Goal: Transaction & Acquisition: Purchase product/service

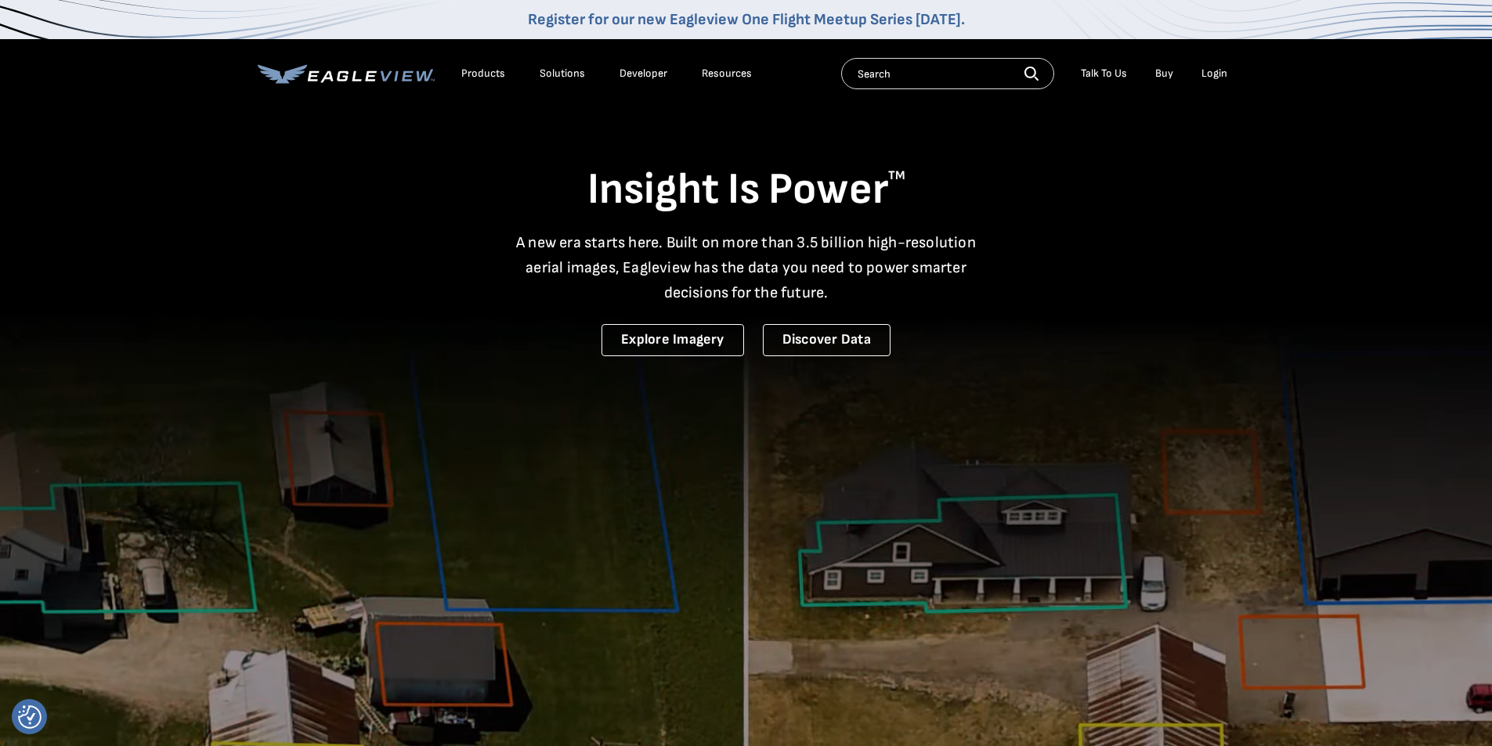
click at [1233, 65] on li "Login" at bounding box center [1215, 73] width 42 height 23
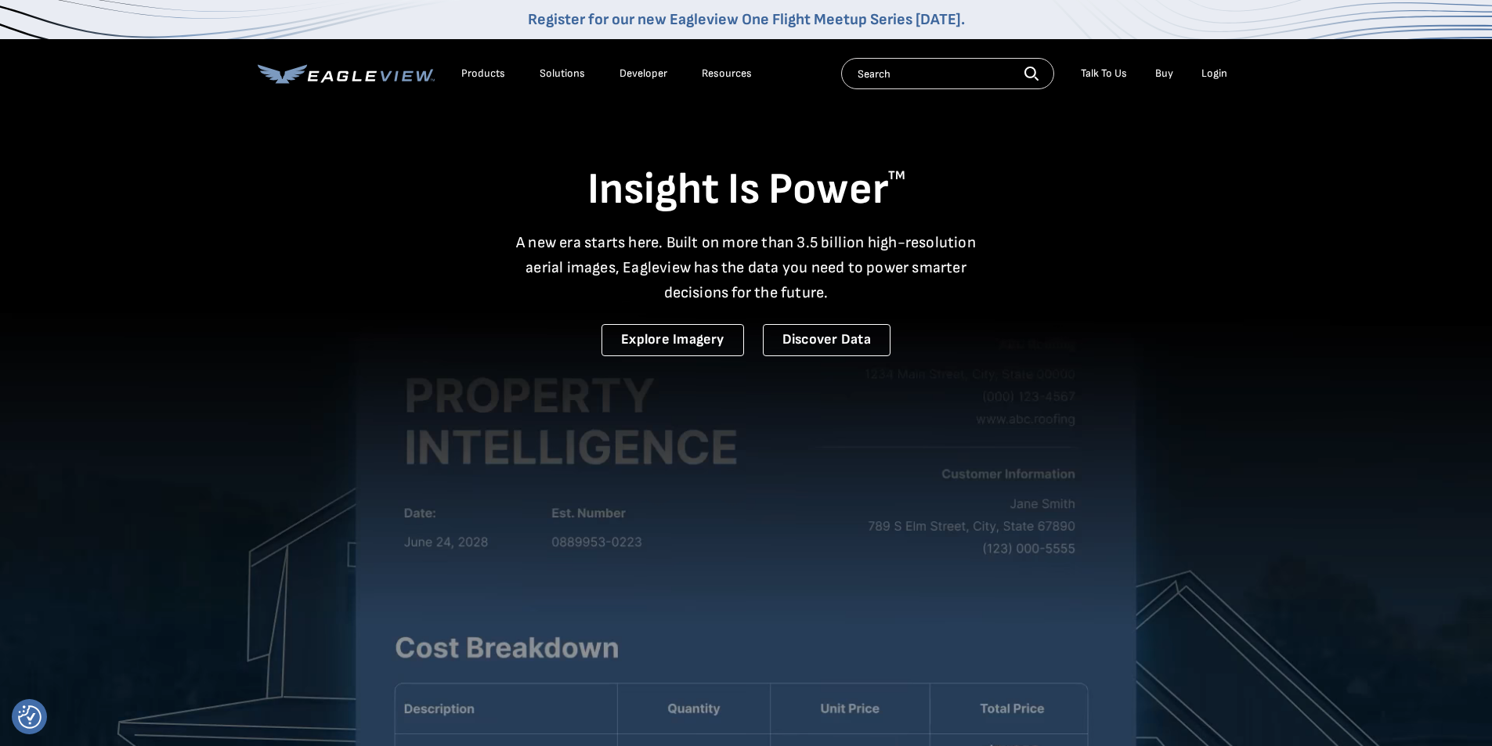
click at [1218, 78] on div "Login" at bounding box center [1215, 74] width 26 height 14
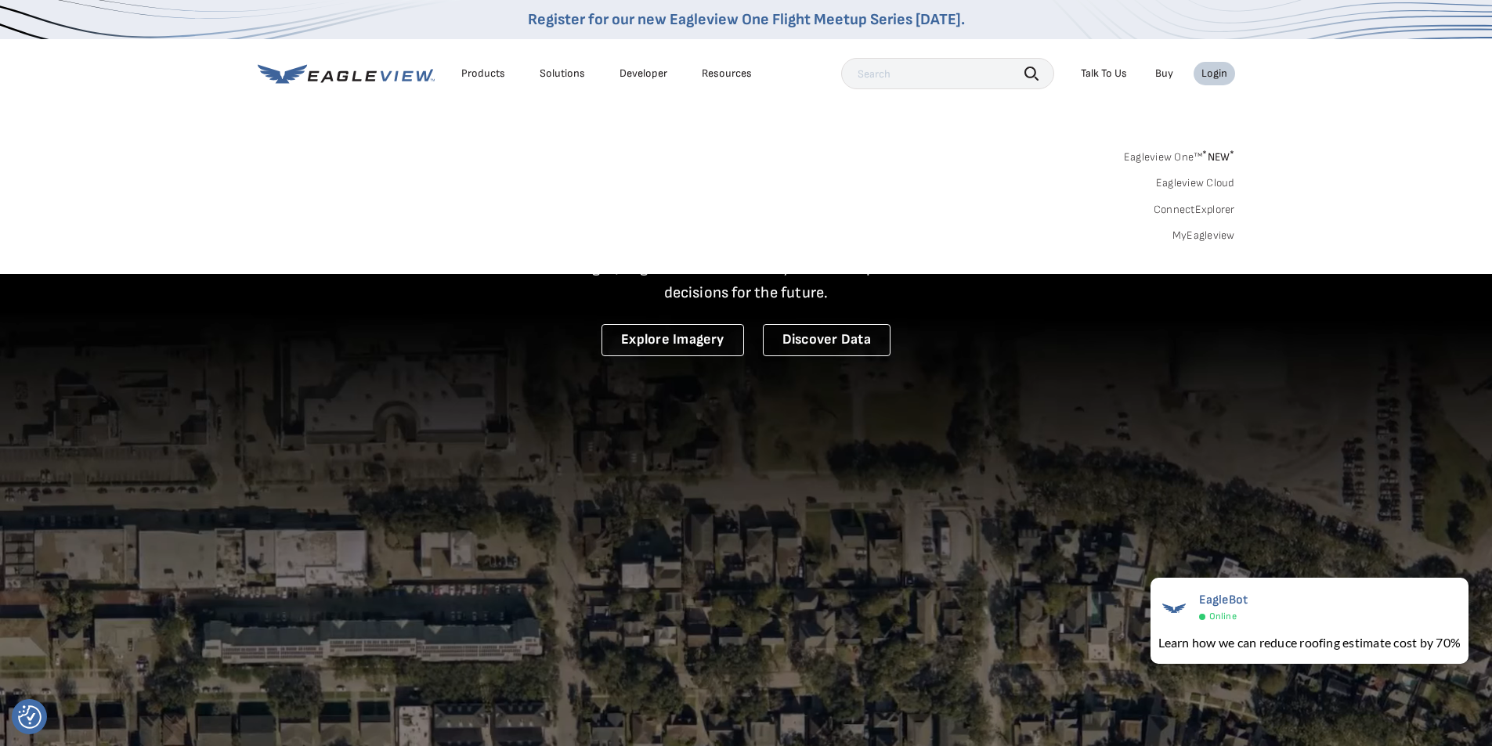
click at [1215, 69] on div "Login" at bounding box center [1215, 74] width 26 height 14
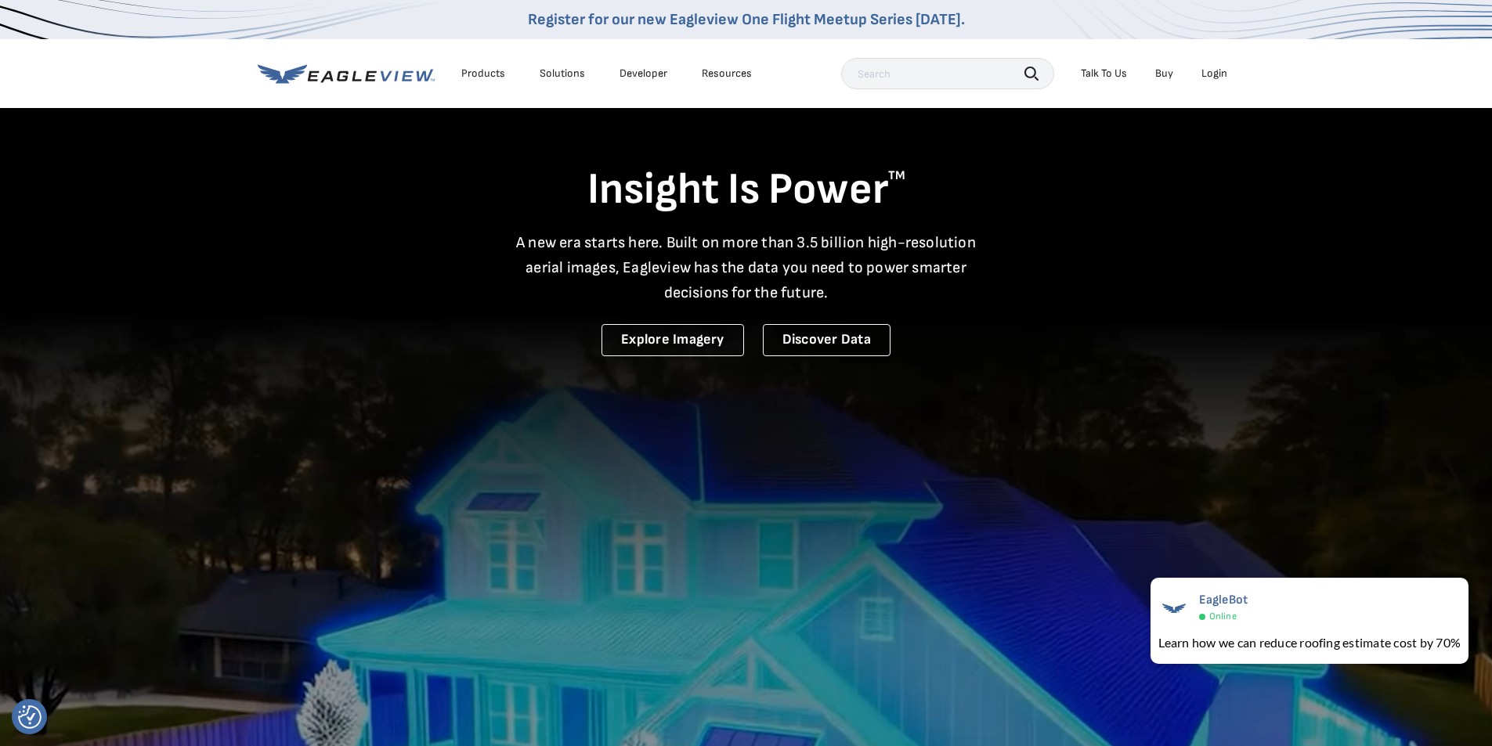
click at [1215, 69] on div "Login" at bounding box center [1215, 74] width 26 height 14
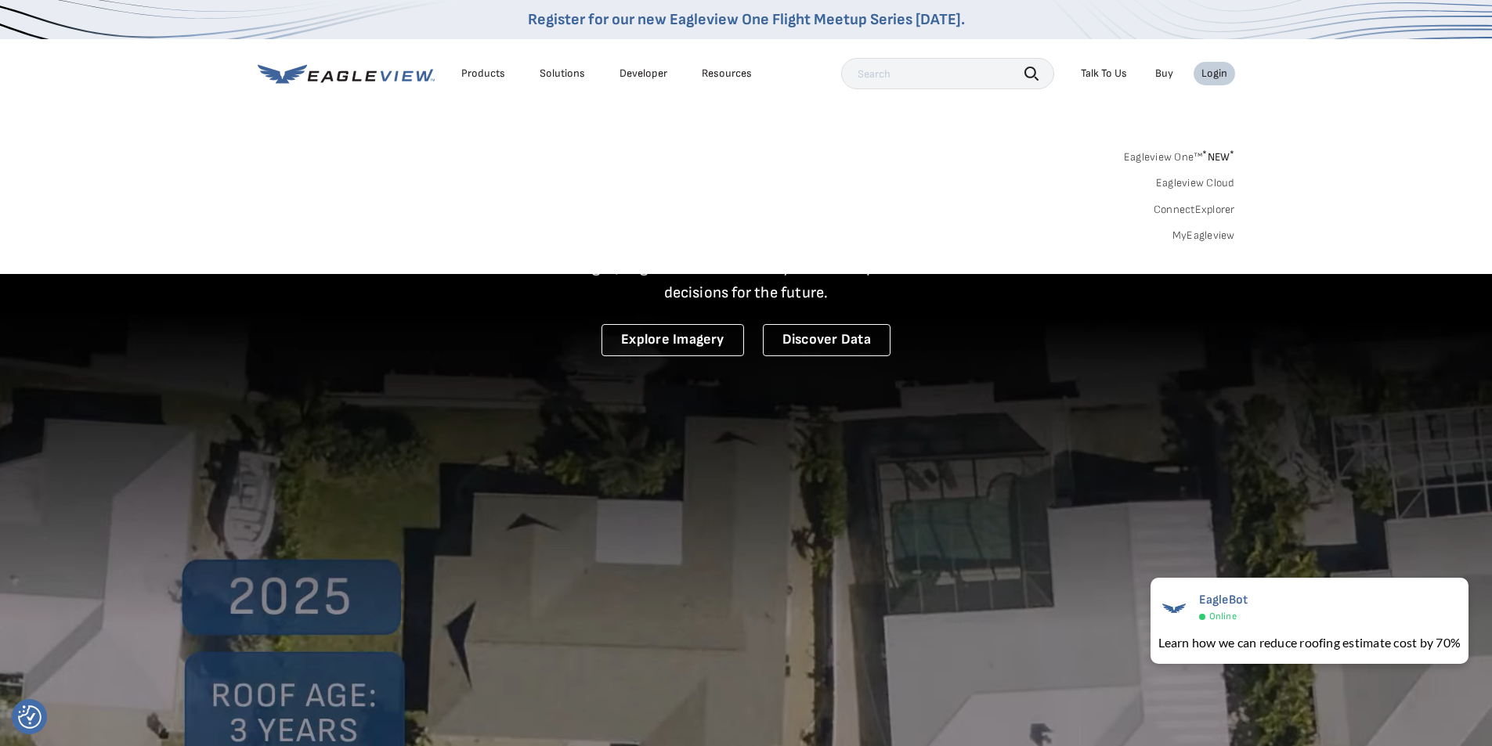
click at [1187, 226] on div "Eagleview One™ * NEW * Eagleview Cloud ConnectExplorer MyEagleview" at bounding box center [747, 194] width 978 height 97
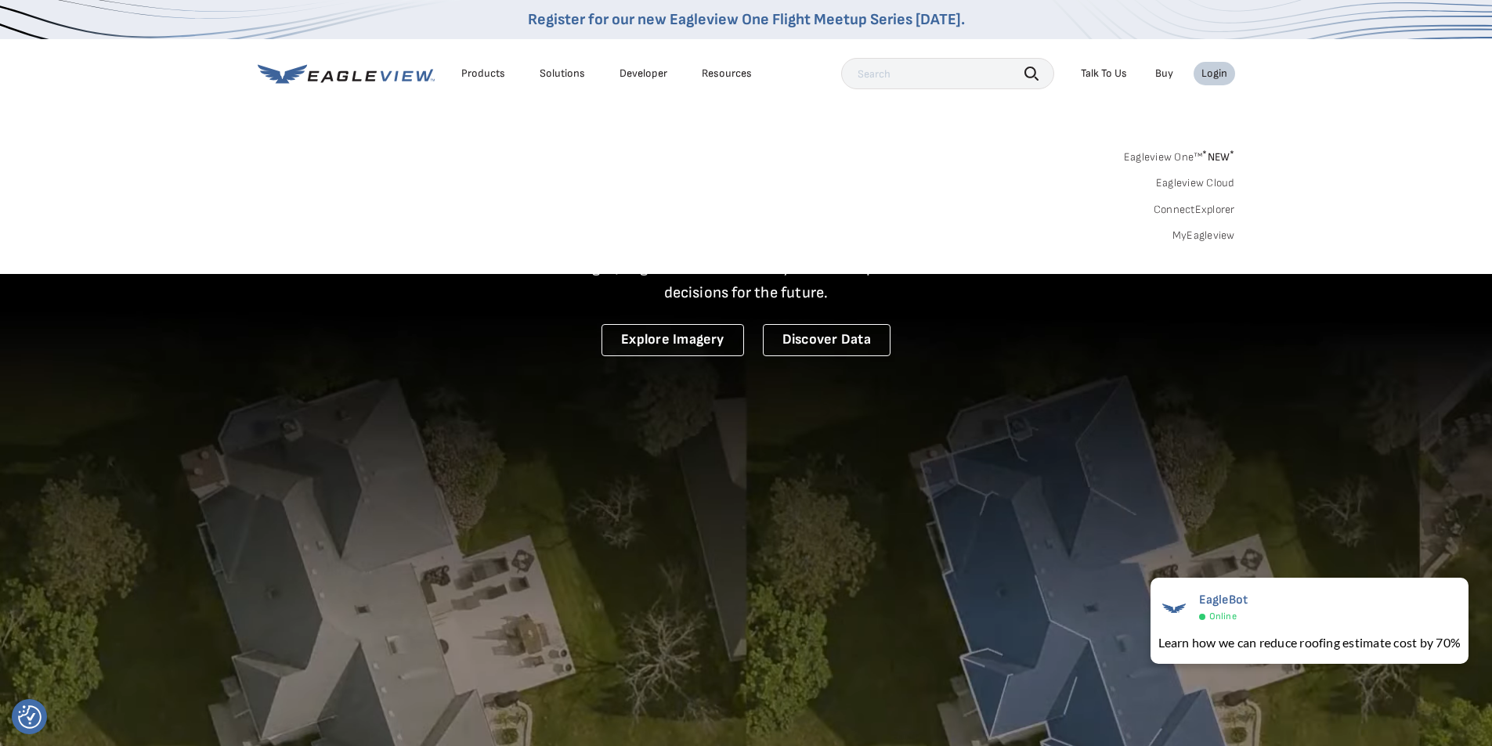
click at [1187, 233] on link "MyEagleview" at bounding box center [1204, 236] width 63 height 14
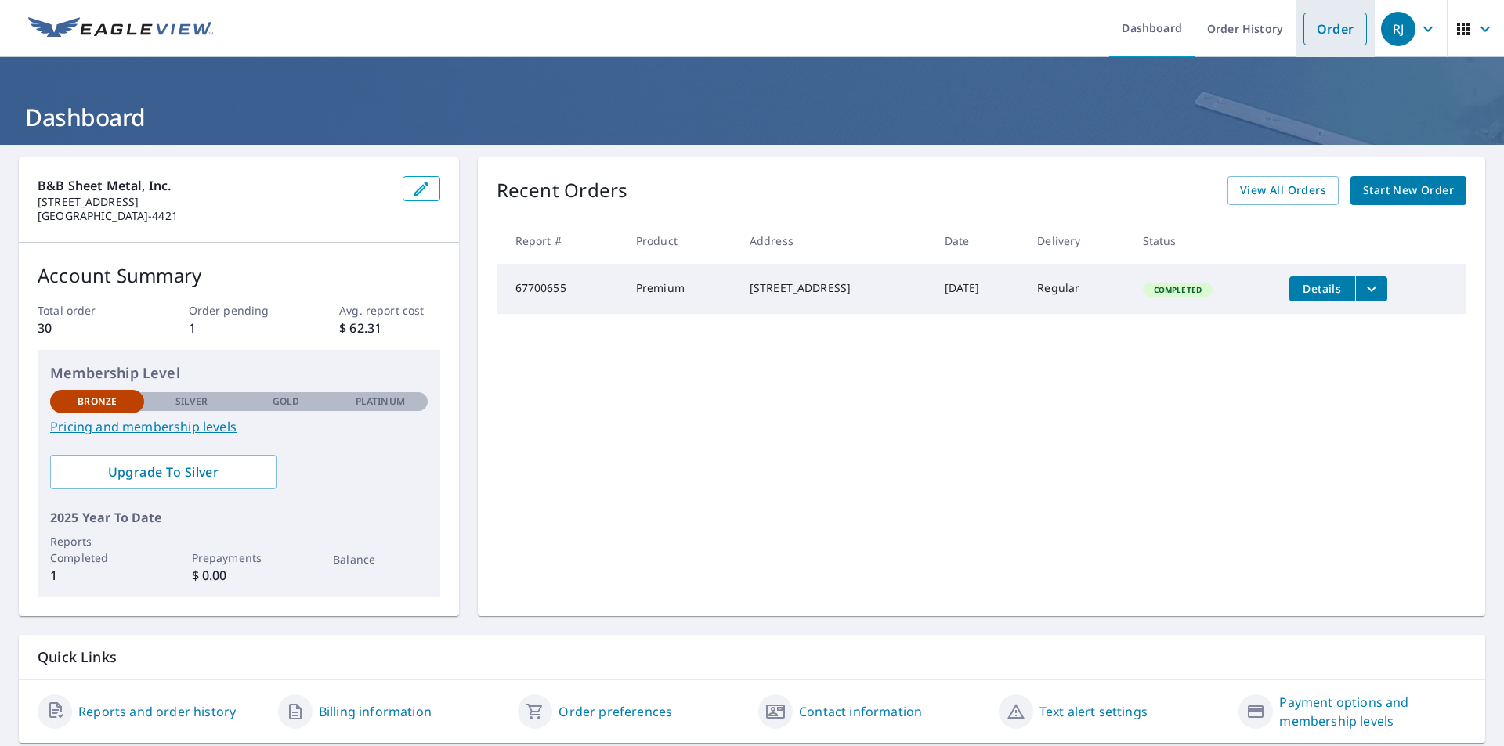
click at [1324, 31] on link "Order" at bounding box center [1334, 29] width 63 height 33
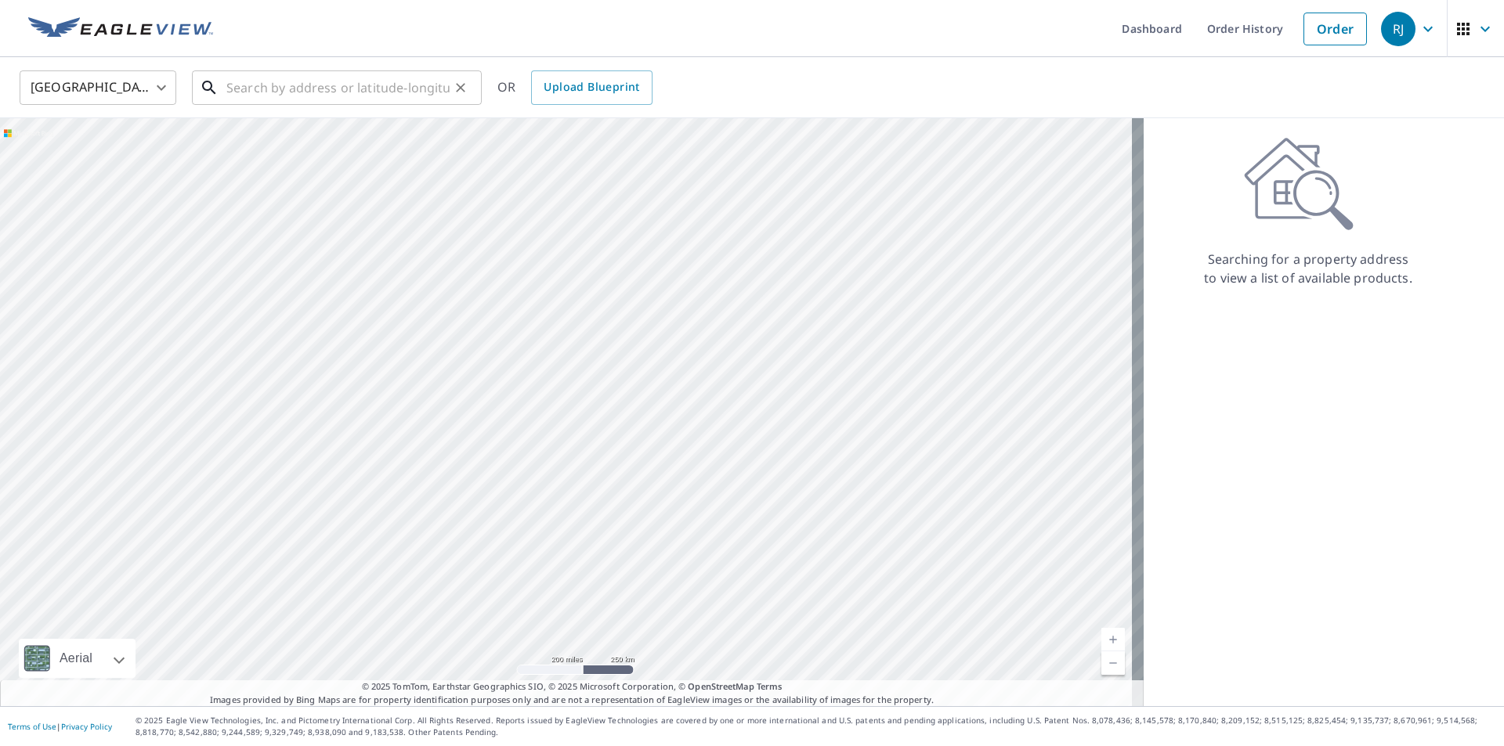
click at [336, 78] on input "text" at bounding box center [337, 88] width 223 height 44
paste input "[STREET_ADDRESS]"
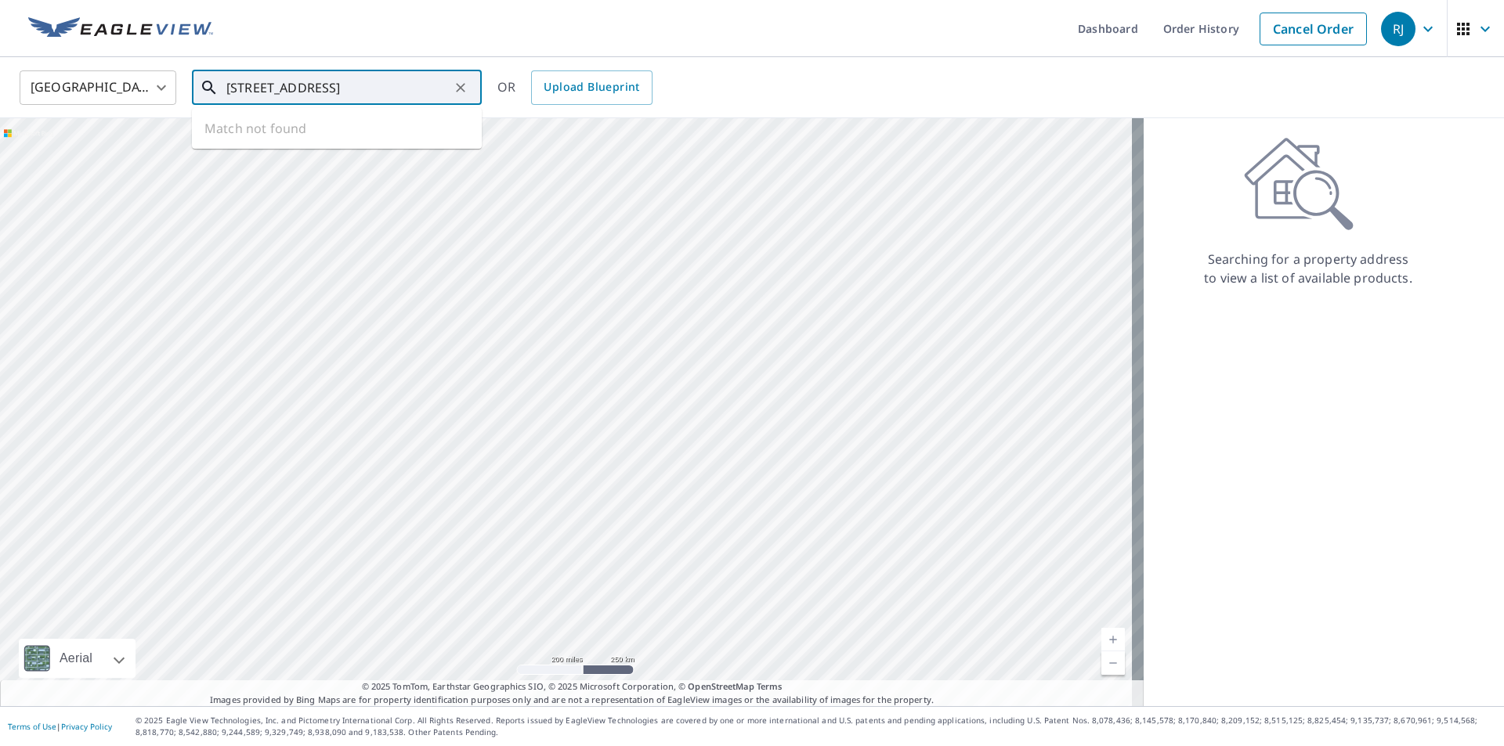
click at [367, 89] on input "[STREET_ADDRESS]" at bounding box center [337, 88] width 223 height 44
drag, startPoint x: 421, startPoint y: 85, endPoint x: 362, endPoint y: 90, distance: 58.9
click at [362, 90] on input "125 Malba Drive Malba NY 11357" at bounding box center [337, 88] width 223 height 44
type input "125 Malba Drive Malba"
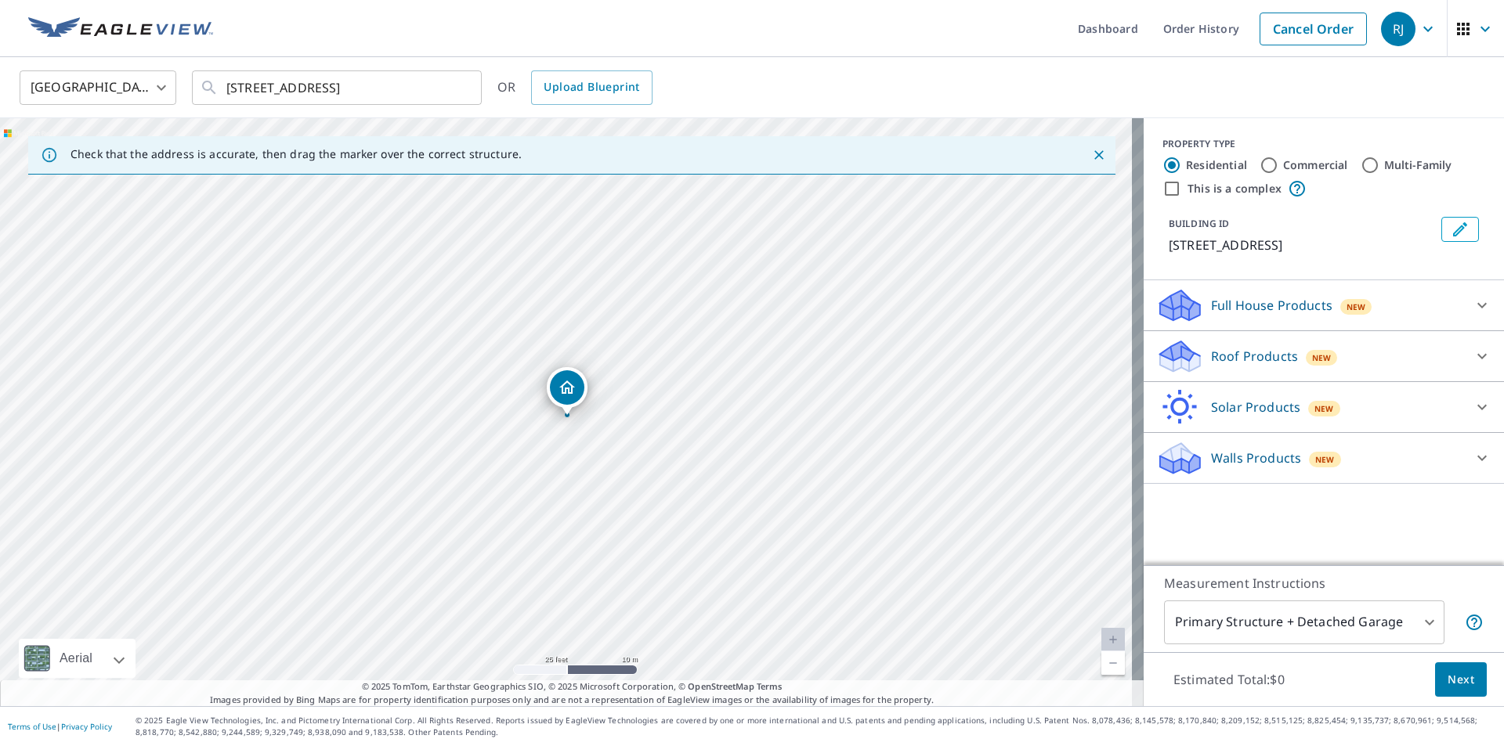
click at [1365, 356] on div "Roof Products New" at bounding box center [1309, 356] width 307 height 37
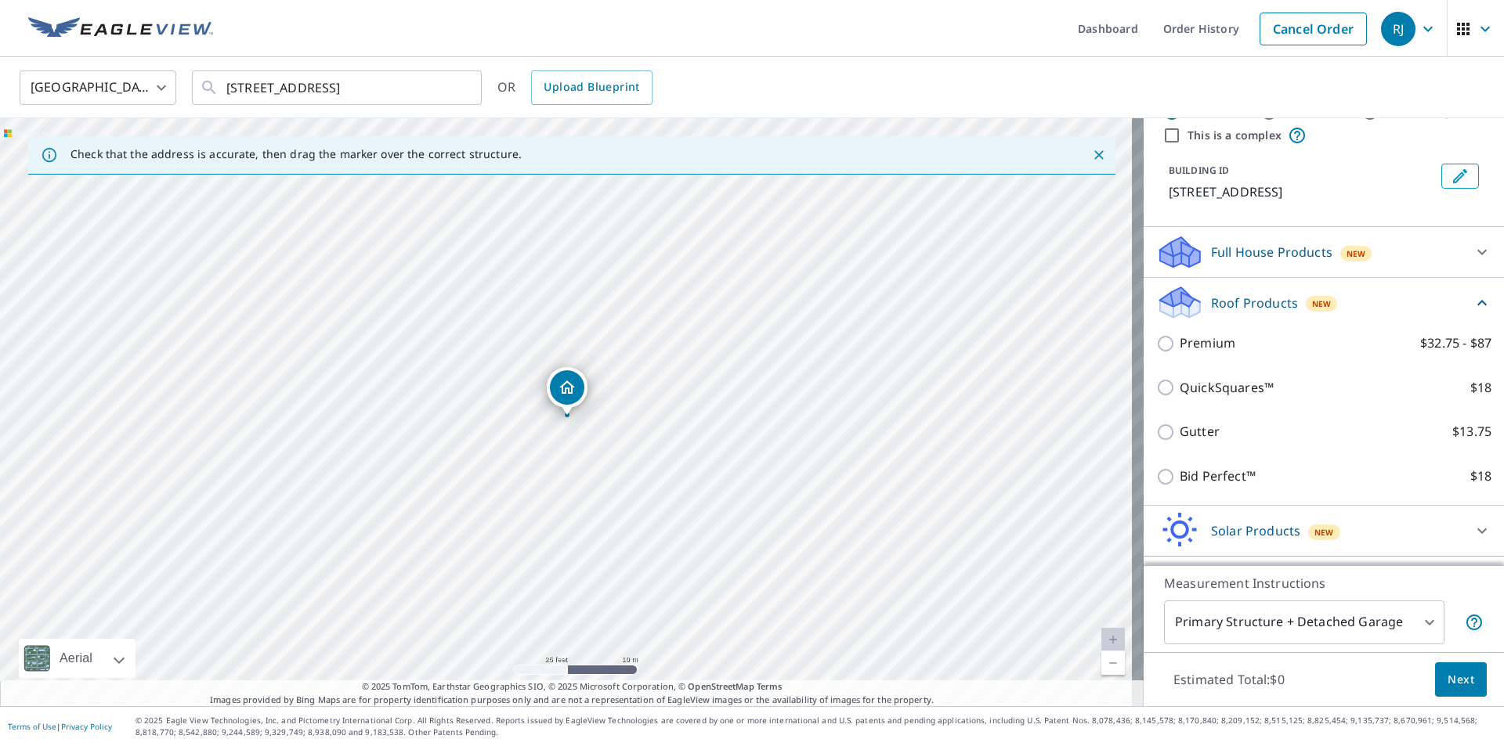
scroll to position [78, 0]
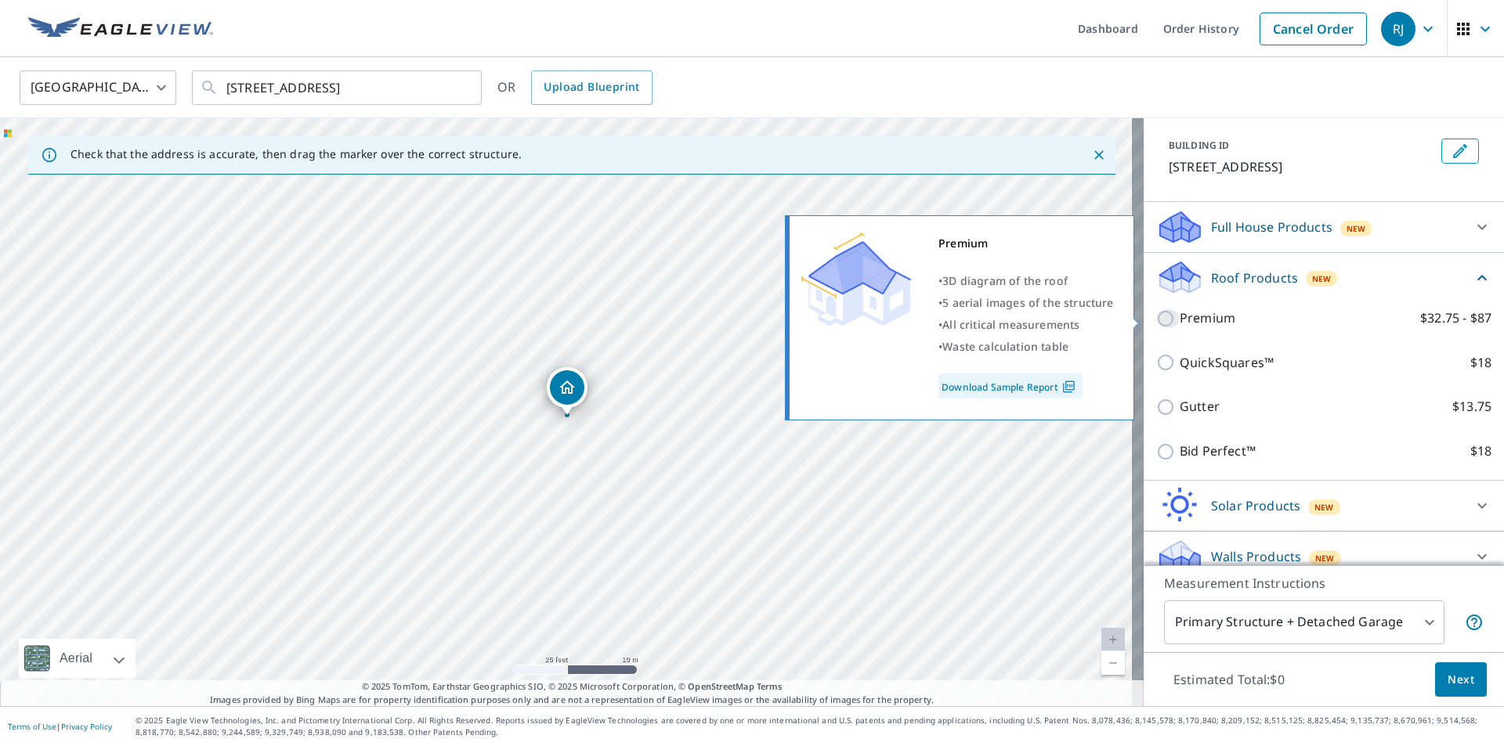
click at [1160, 316] on input "Premium $32.75 - $87" at bounding box center [1167, 318] width 23 height 19
checkbox input "true"
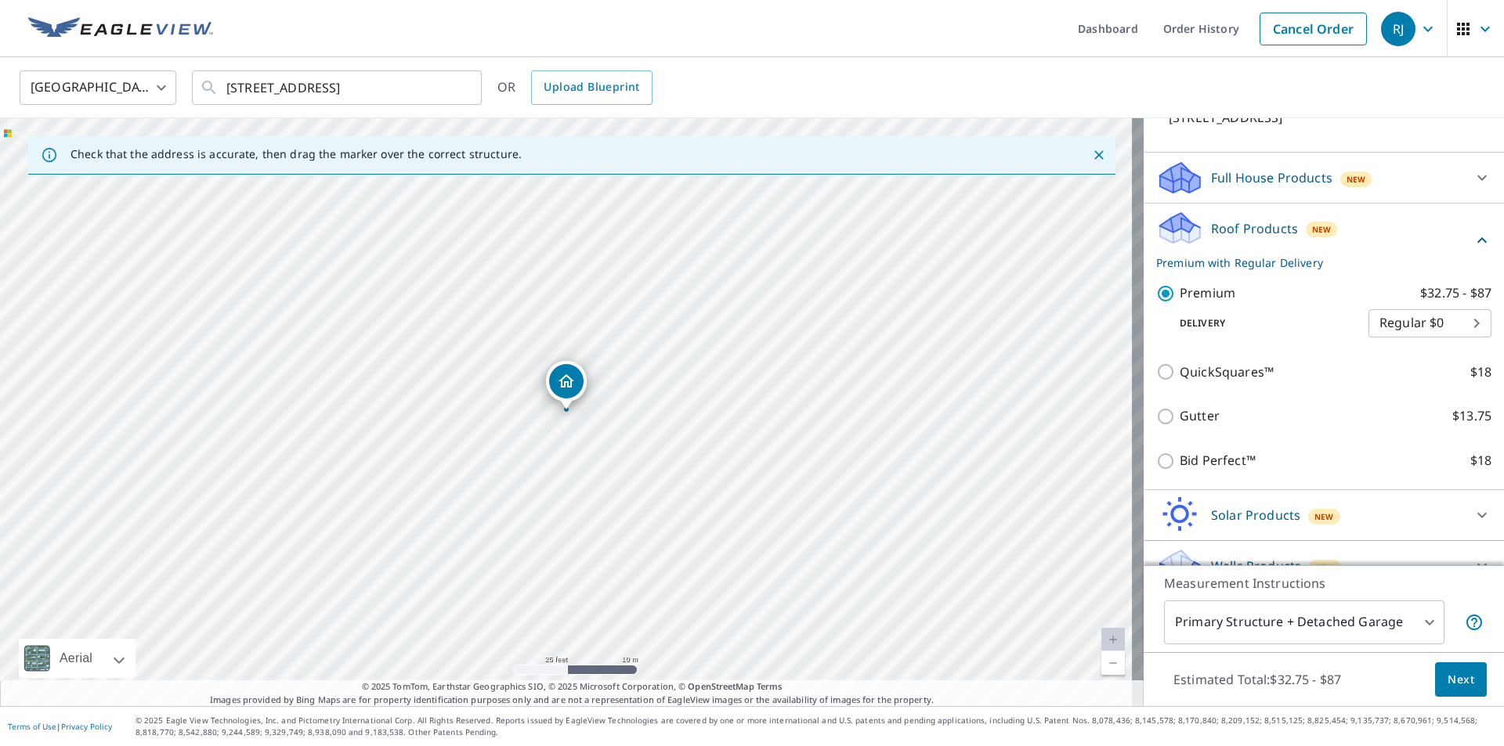
scroll to position [154, 0]
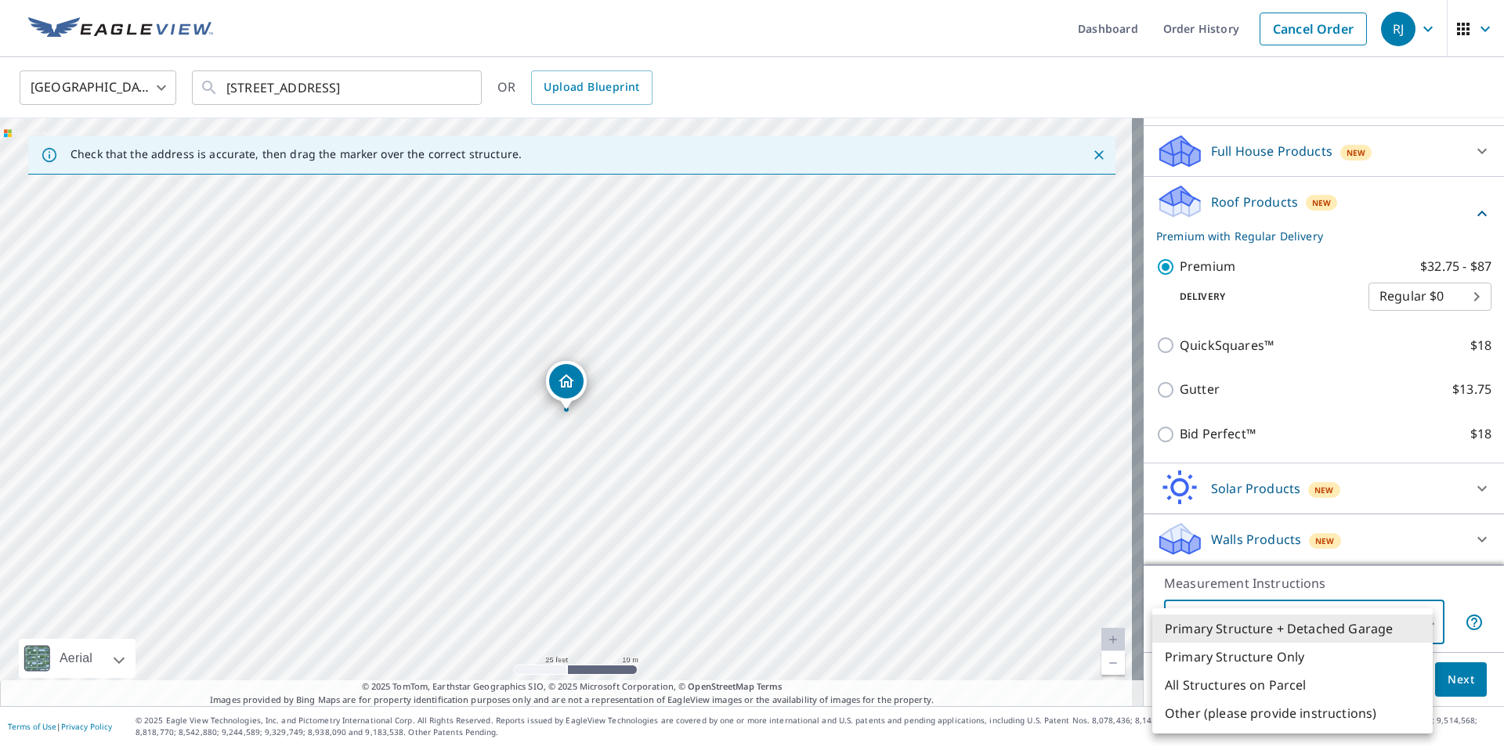
click at [1388, 619] on body "RJ RJ Dashboard Order History Cancel Order RJ United States US ​ 125 Malba Driv…" at bounding box center [752, 373] width 1504 height 746
click at [1279, 660] on li "Primary Structure Only" at bounding box center [1292, 657] width 280 height 28
type input "2"
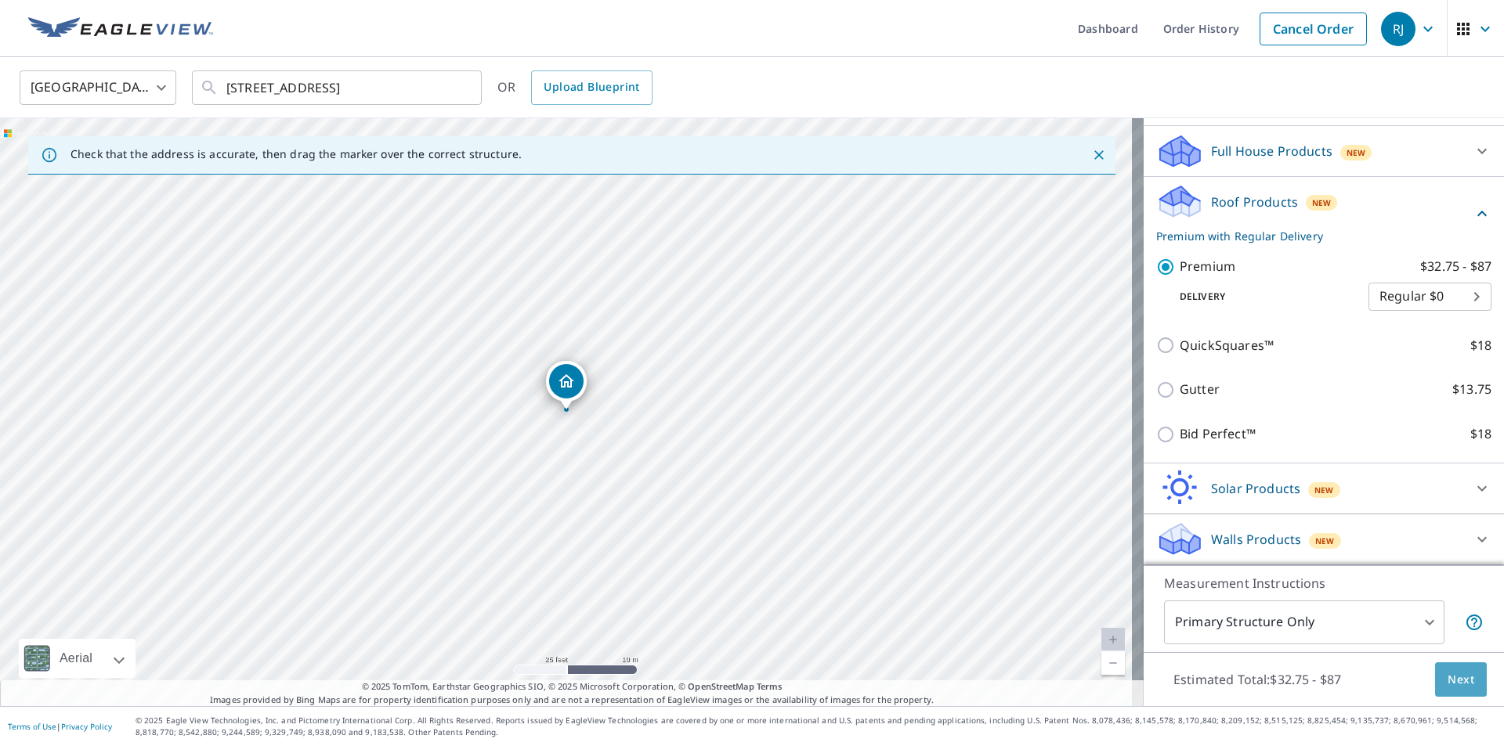
click at [1448, 684] on span "Next" at bounding box center [1461, 681] width 27 height 20
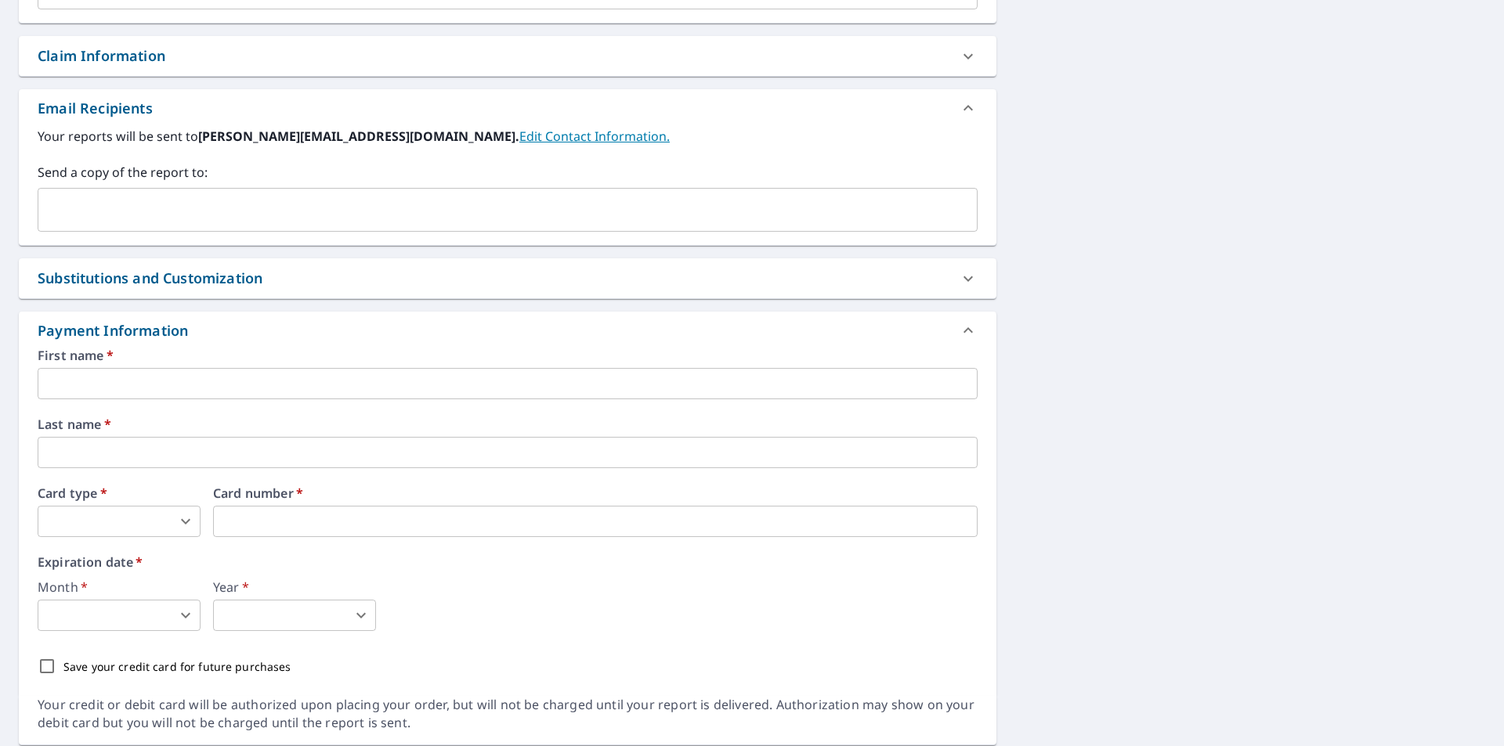
scroll to position [548, 0]
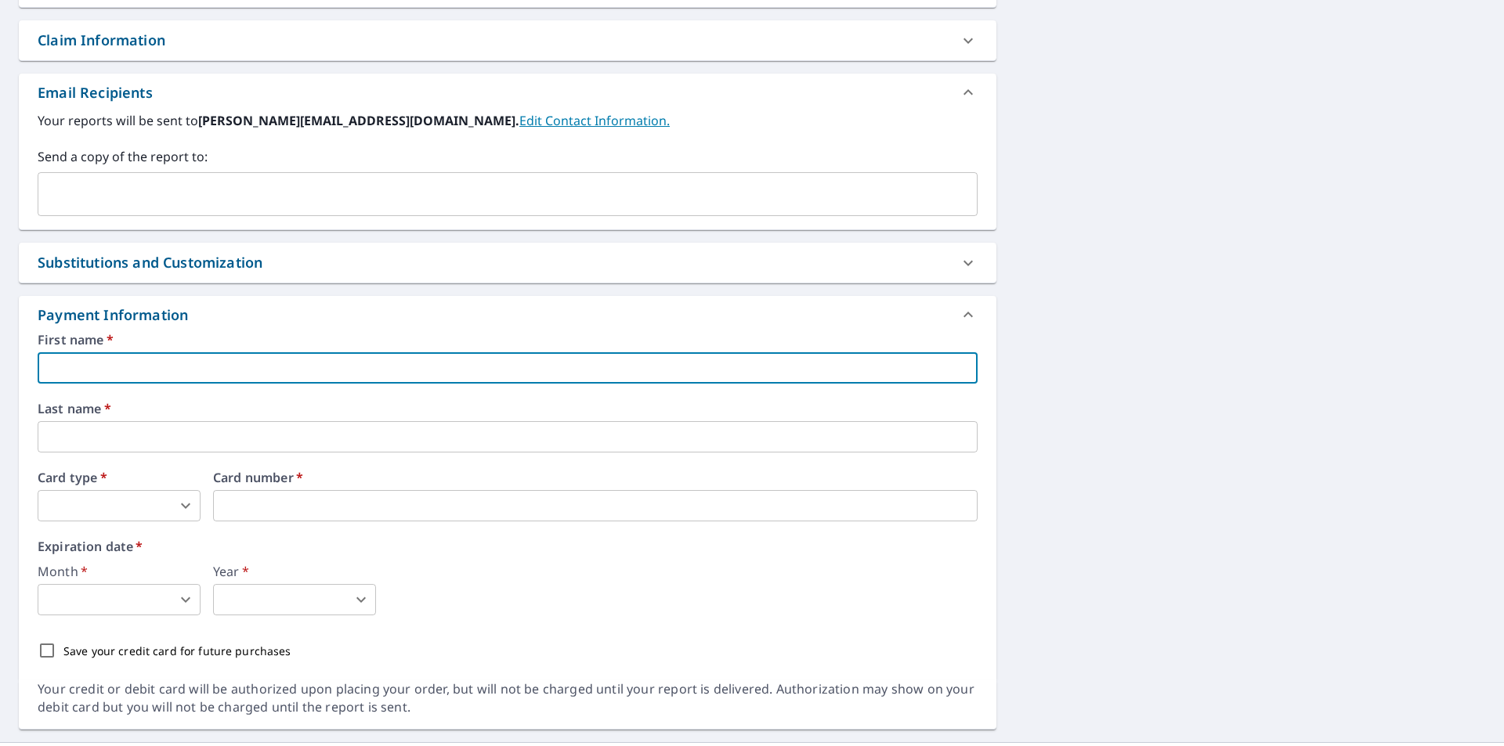
click at [642, 370] on input "text" at bounding box center [508, 367] width 940 height 31
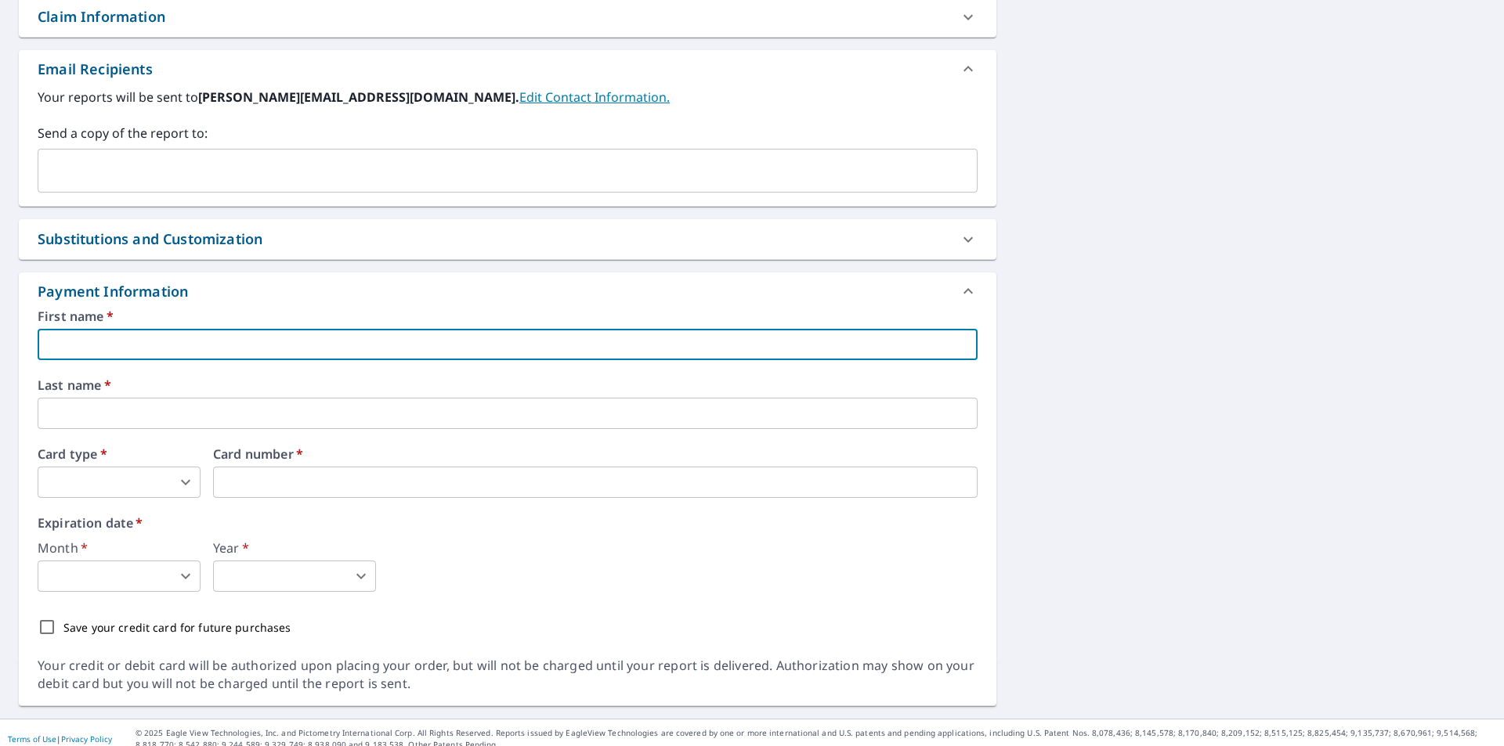
scroll to position [584, 0]
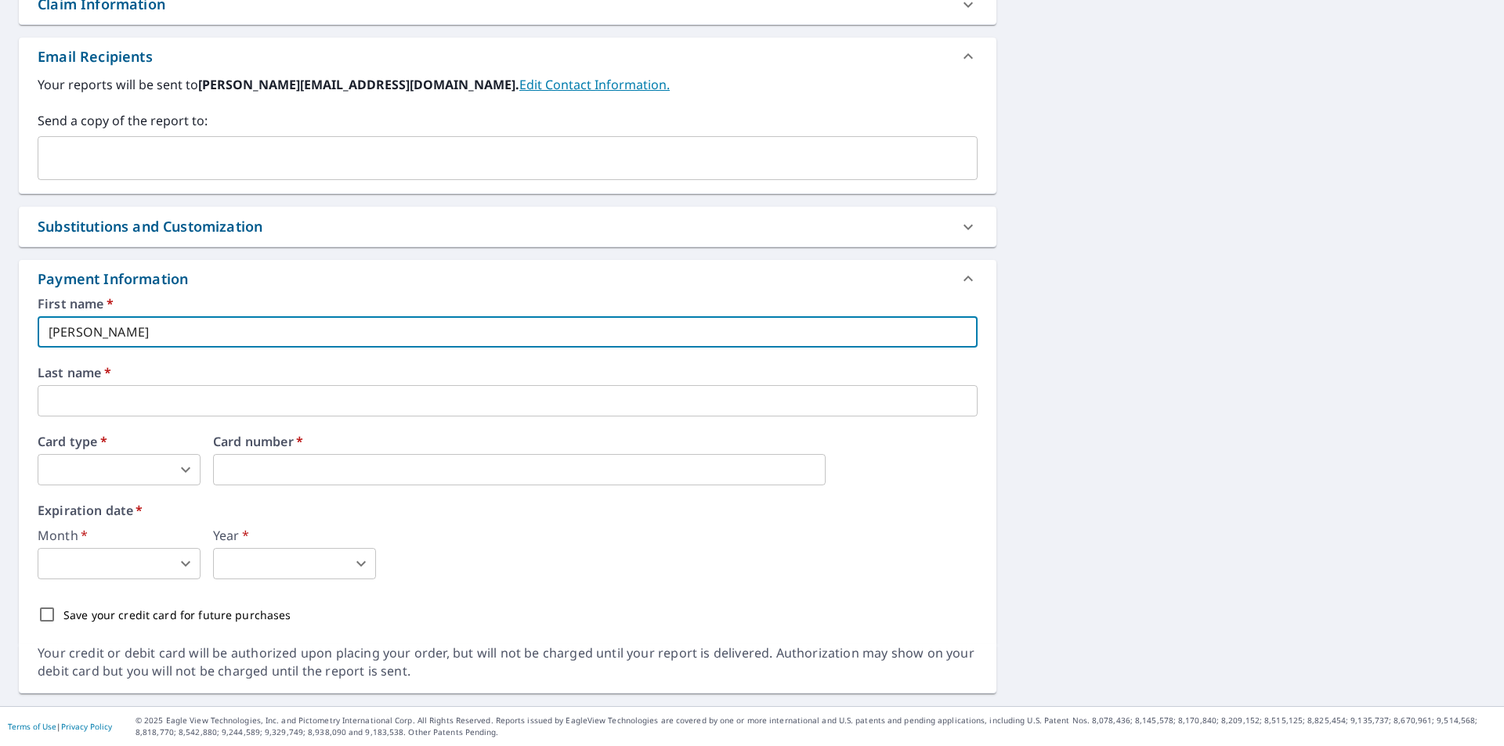
type input "Thomas"
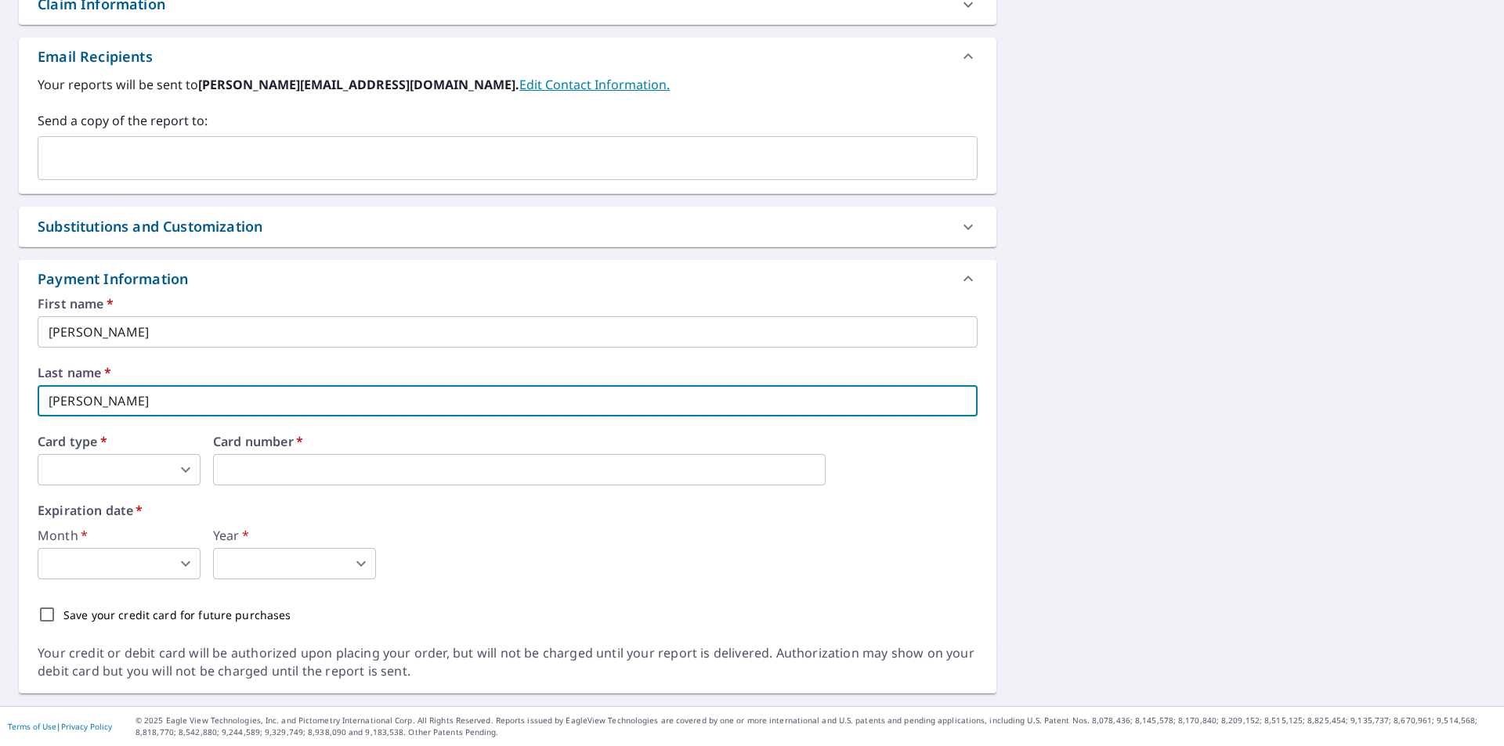
type input "Hessler"
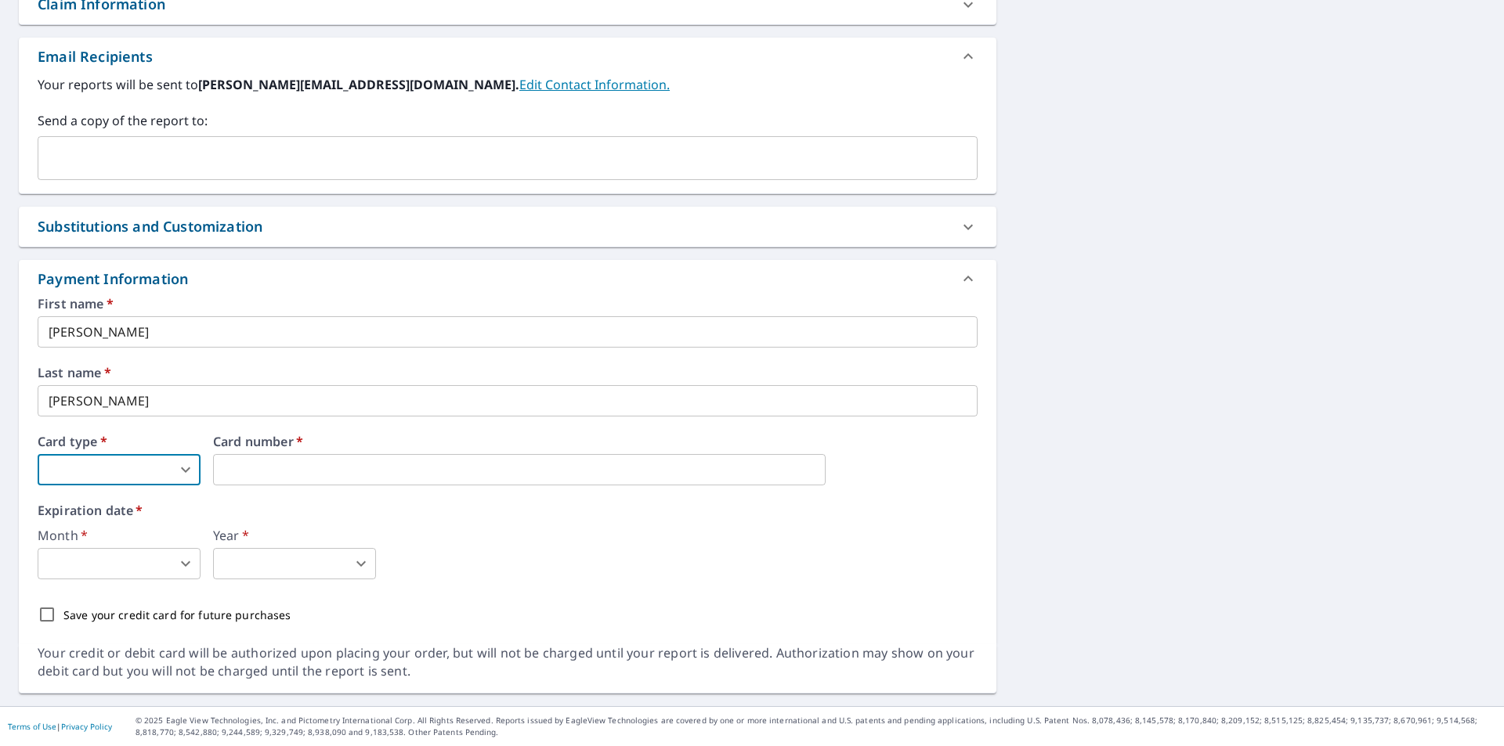
click at [190, 465] on body "RJ RJ Dashboard Order History Cancel Order RJ Dashboard / Finalize Order Finali…" at bounding box center [752, 373] width 1504 height 746
click at [129, 525] on li "Visa" at bounding box center [119, 534] width 163 height 28
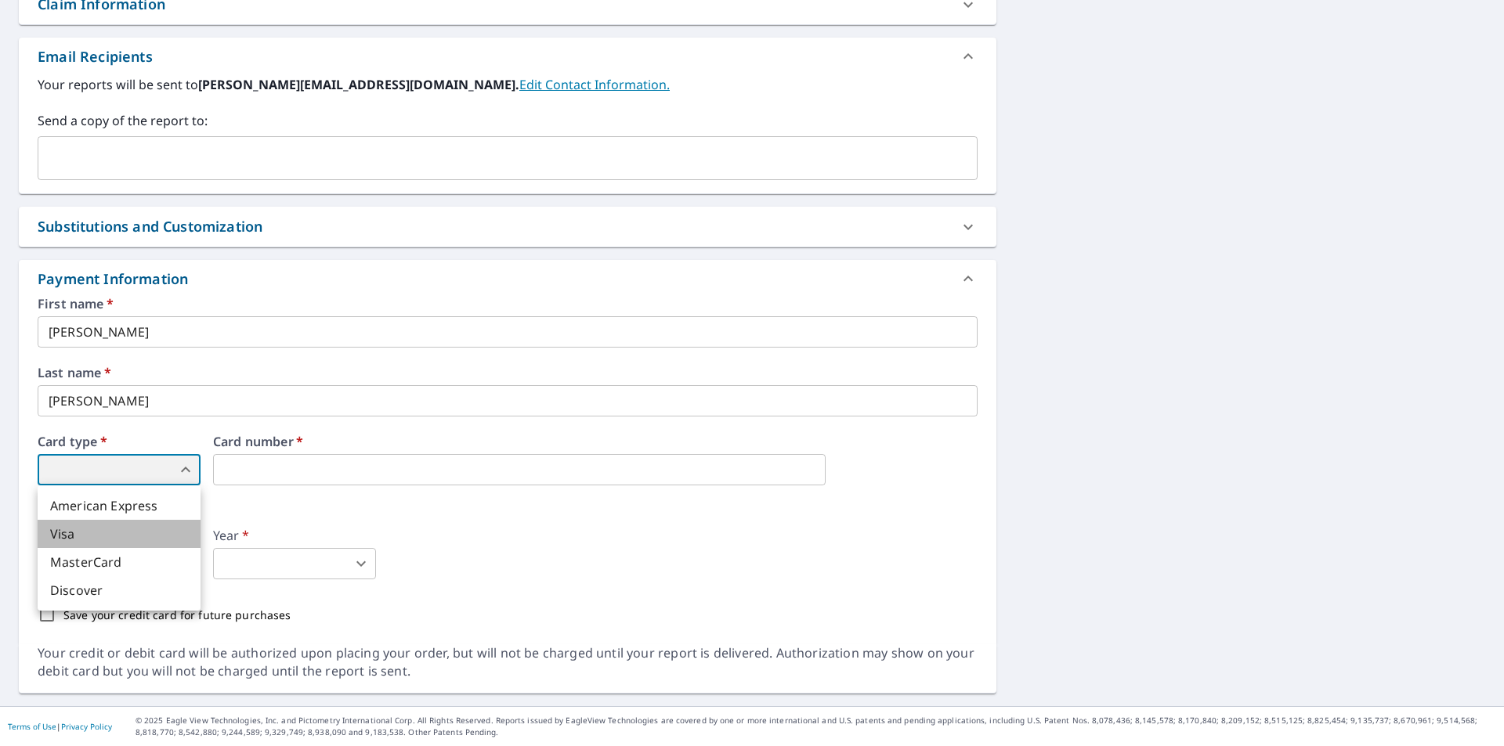
type input "2"
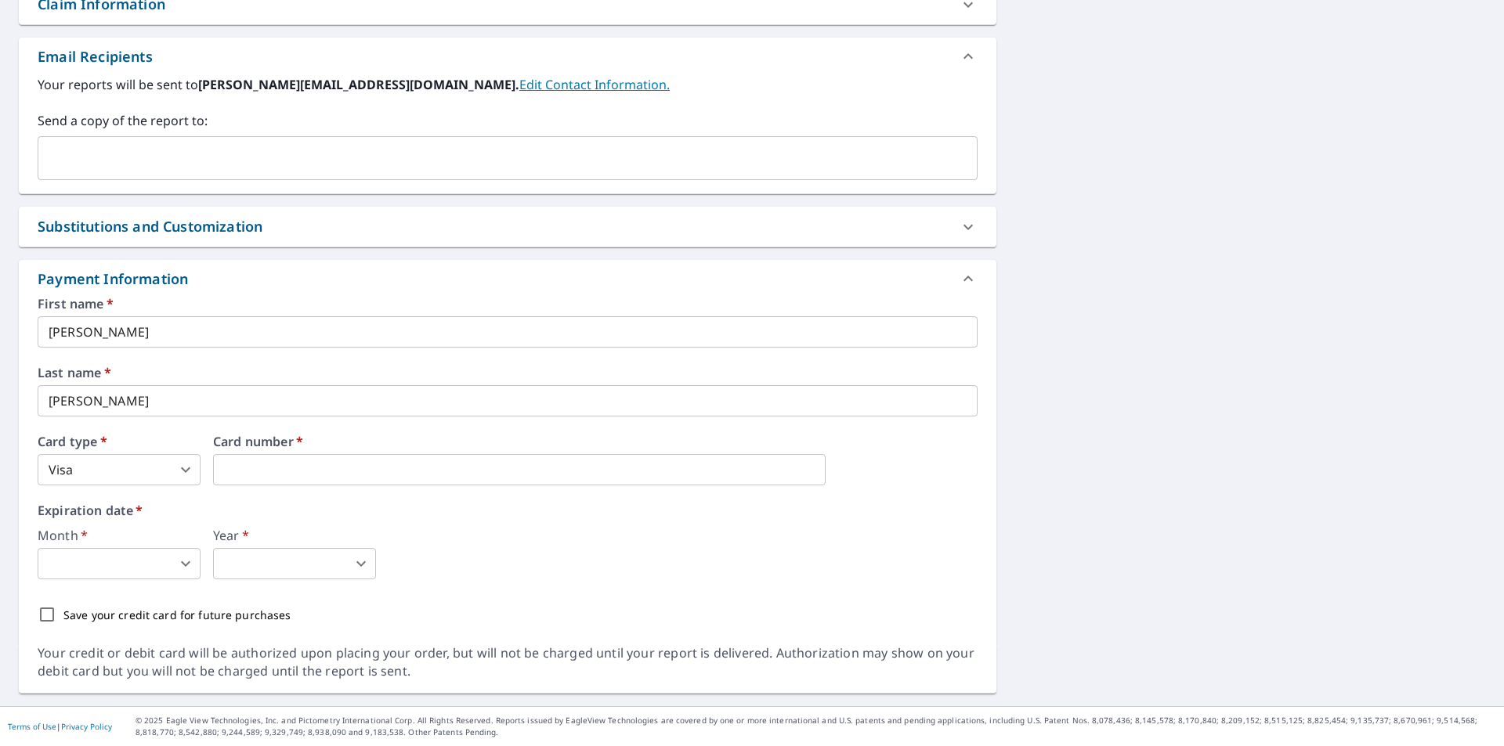
click at [107, 562] on body "RJ RJ Dashboard Order History Cancel Order RJ Dashboard / Finalize Order Finali…" at bounding box center [752, 373] width 1504 height 746
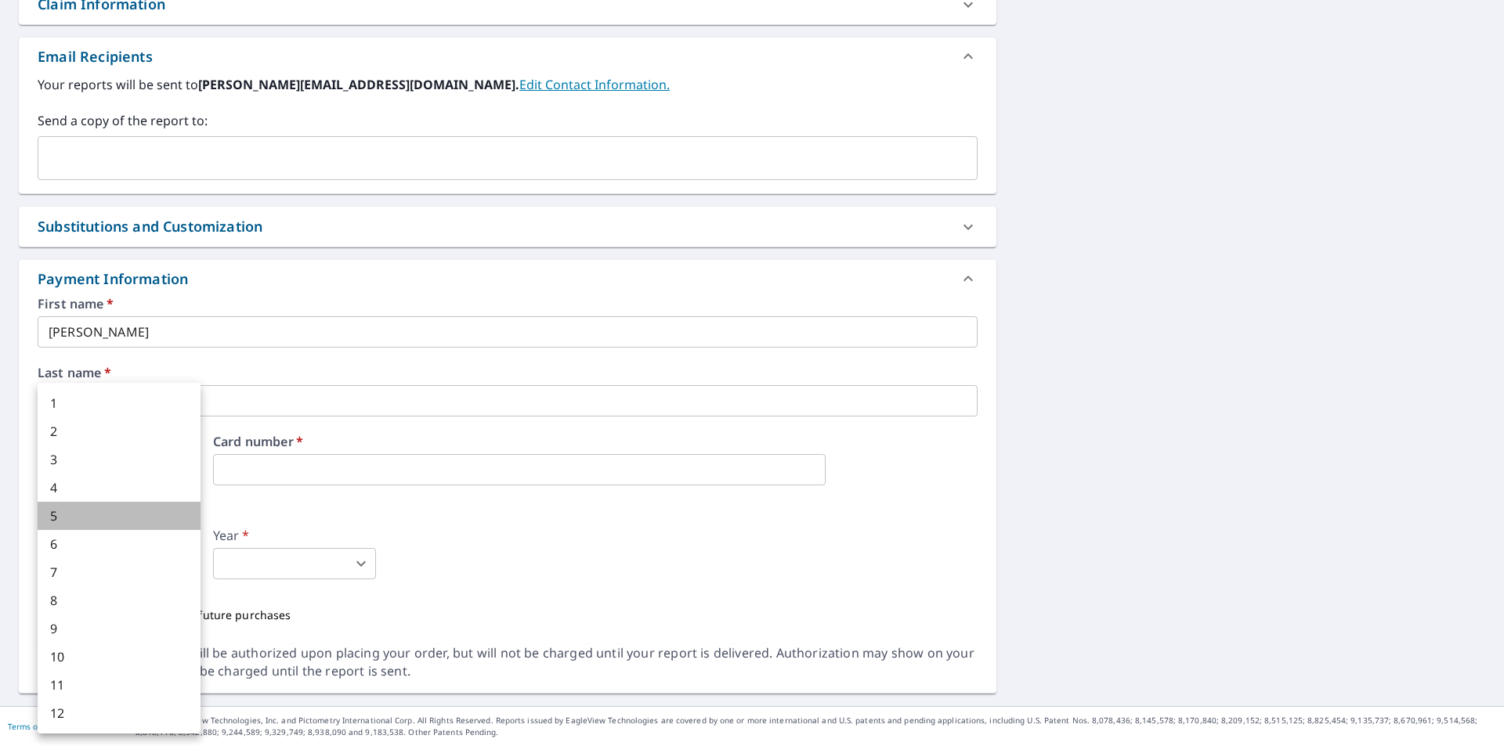
click at [81, 508] on li "5" at bounding box center [119, 516] width 163 height 28
type input "5"
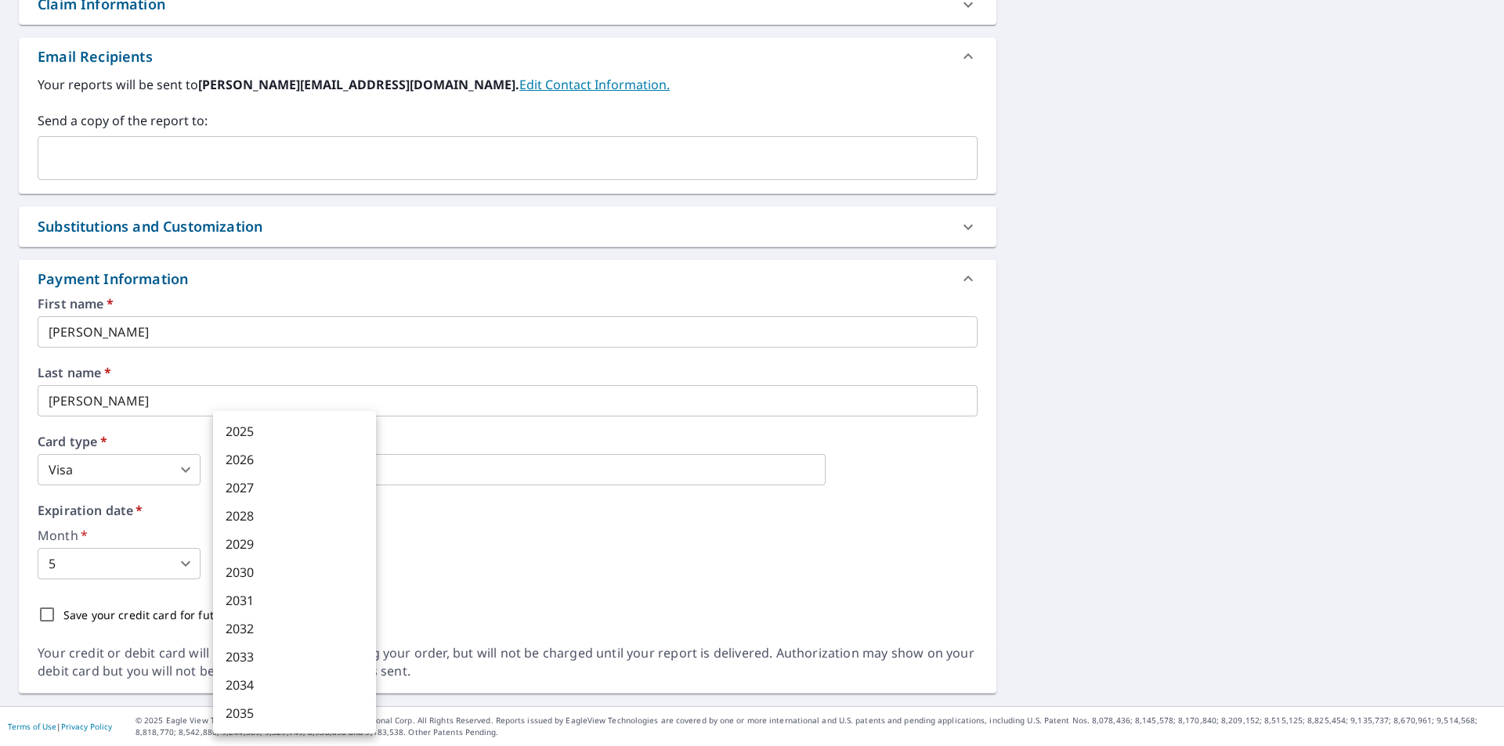
click at [350, 575] on body "RJ RJ Dashboard Order History Cancel Order RJ Dashboard / Finalize Order Finali…" at bounding box center [752, 373] width 1504 height 746
click at [298, 547] on li "2029" at bounding box center [294, 544] width 163 height 28
type input "2029"
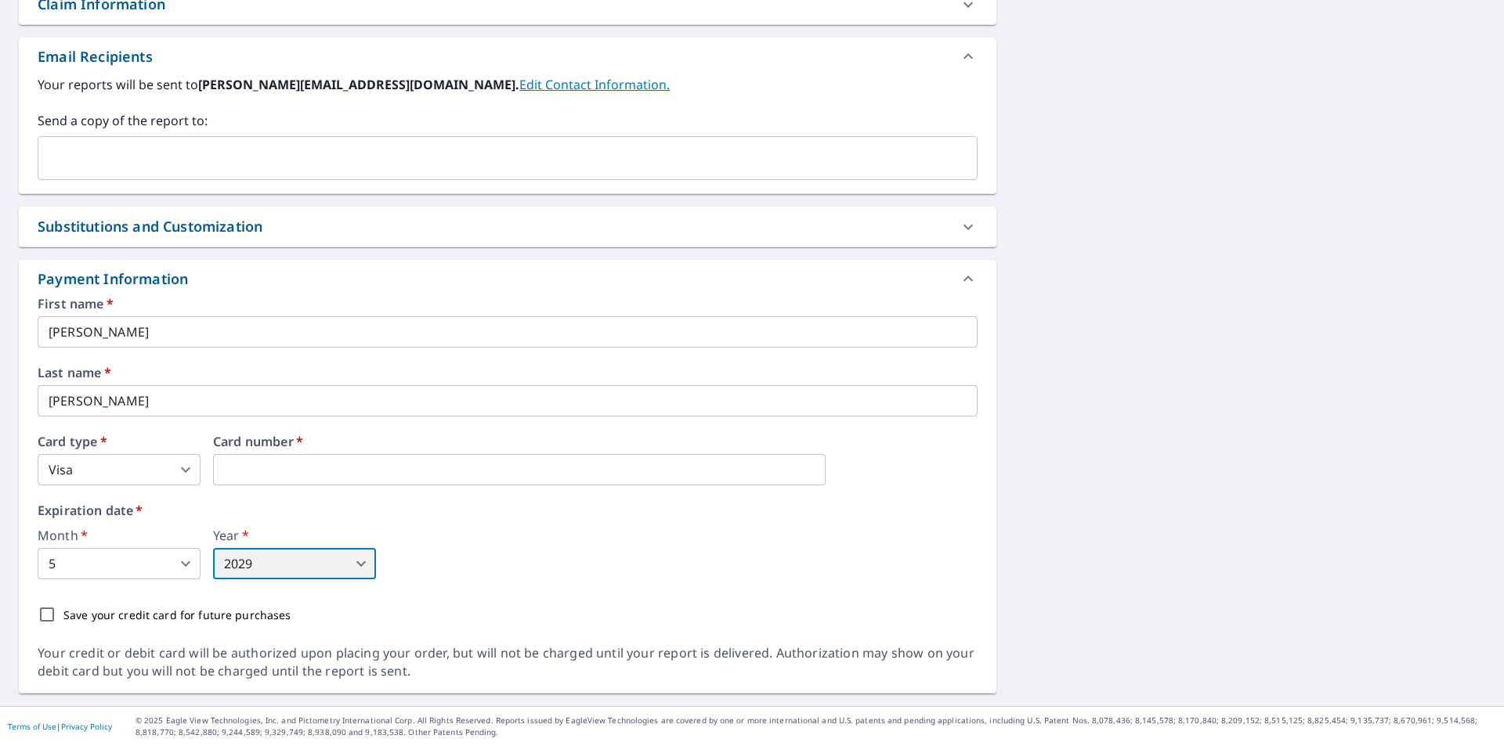
scroll to position [36, 0]
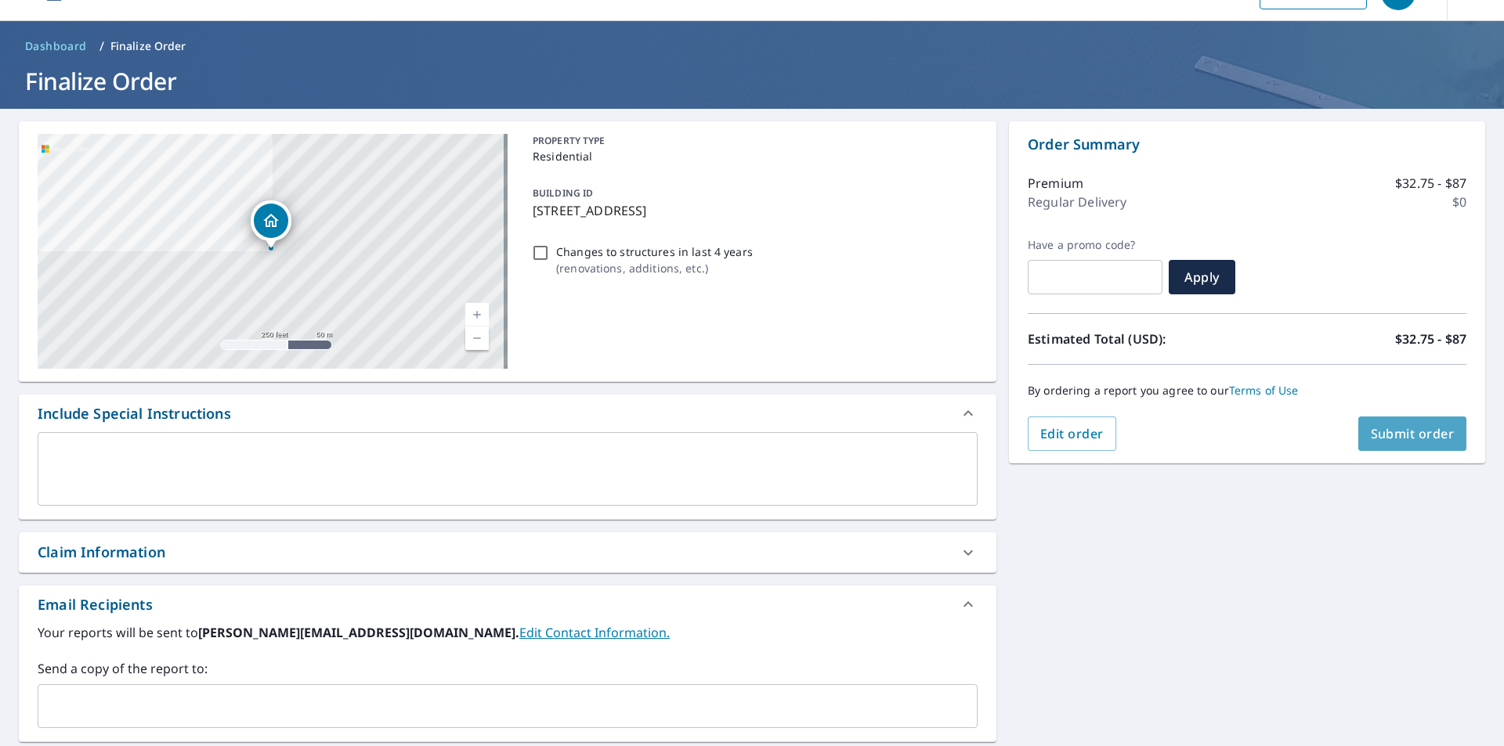
click at [1407, 432] on span "Submit order" at bounding box center [1413, 433] width 84 height 17
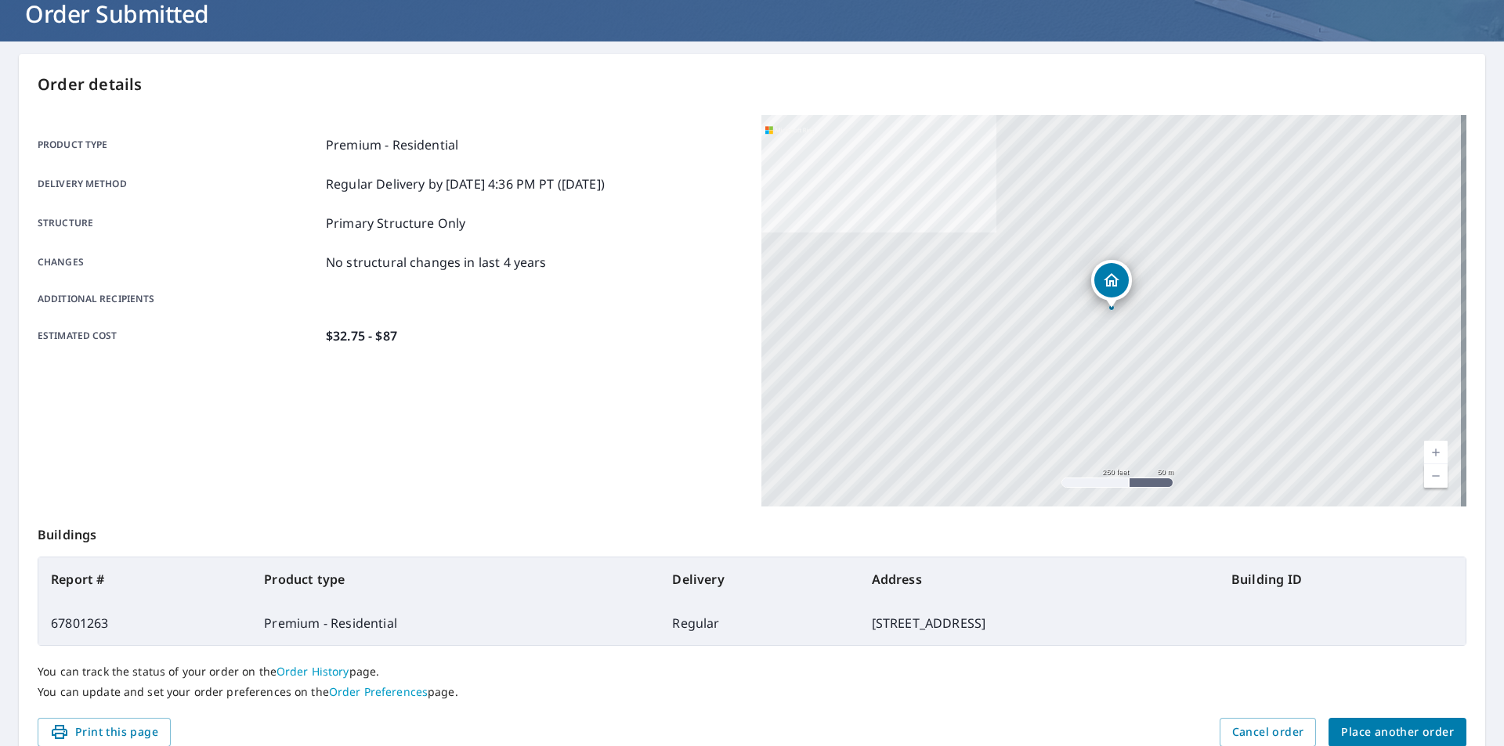
scroll to position [175, 0]
